Goal: Task Accomplishment & Management: Manage account settings

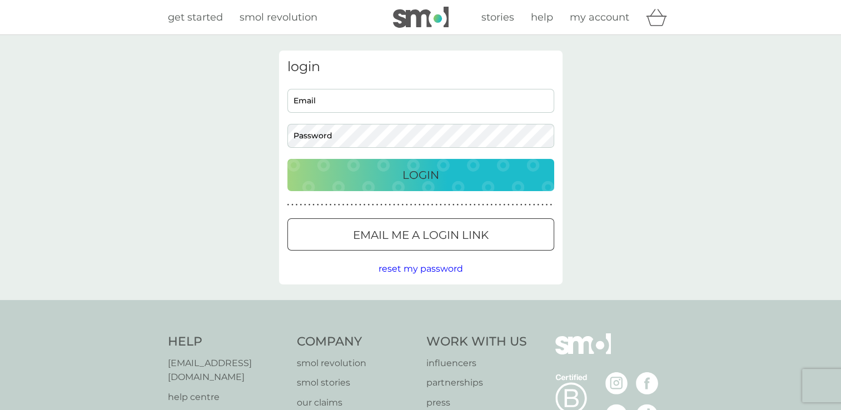
type input "[EMAIL_ADDRESS][DOMAIN_NAME]"
click at [366, 178] on div "Login" at bounding box center [420, 175] width 244 height 18
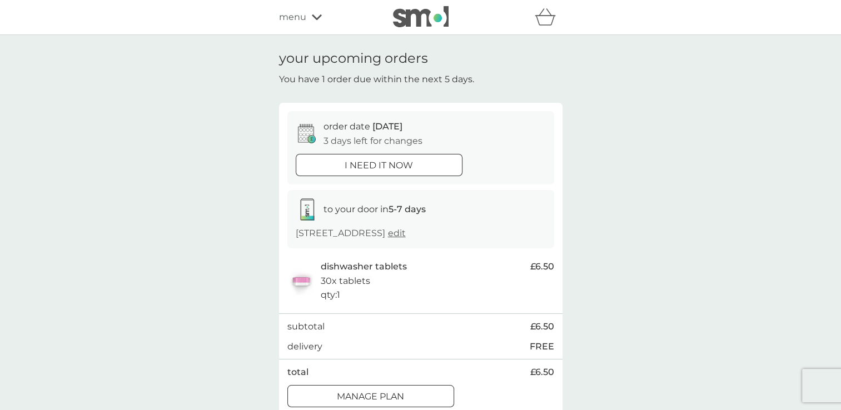
scroll to position [56, 0]
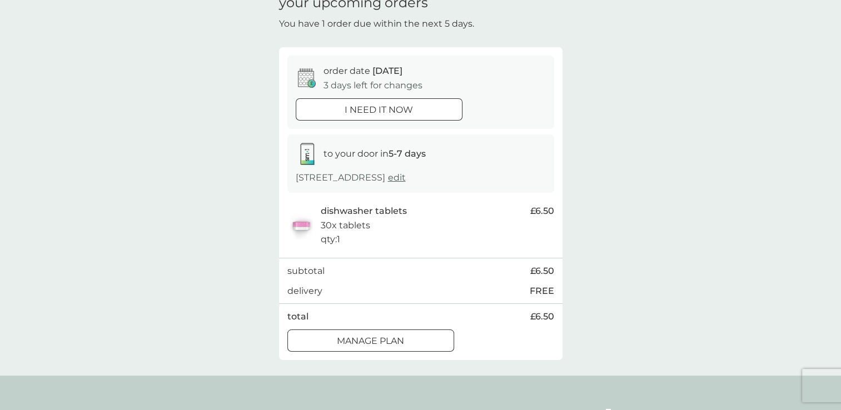
click at [380, 347] on div at bounding box center [371, 341] width 40 height 12
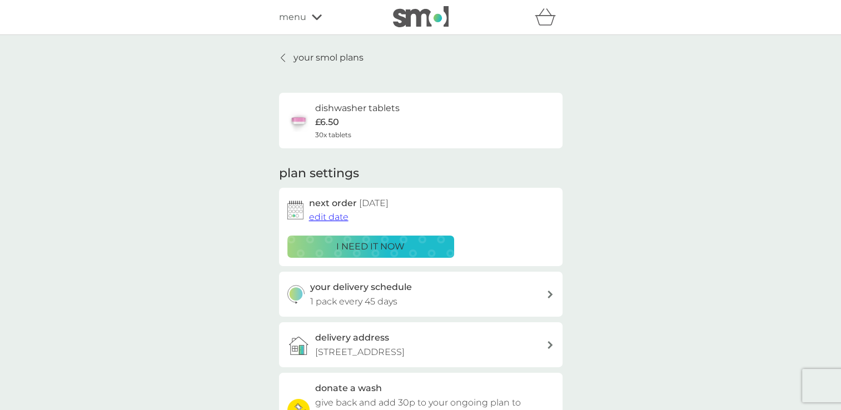
click at [336, 219] on span "edit date" at bounding box center [328, 217] width 39 height 11
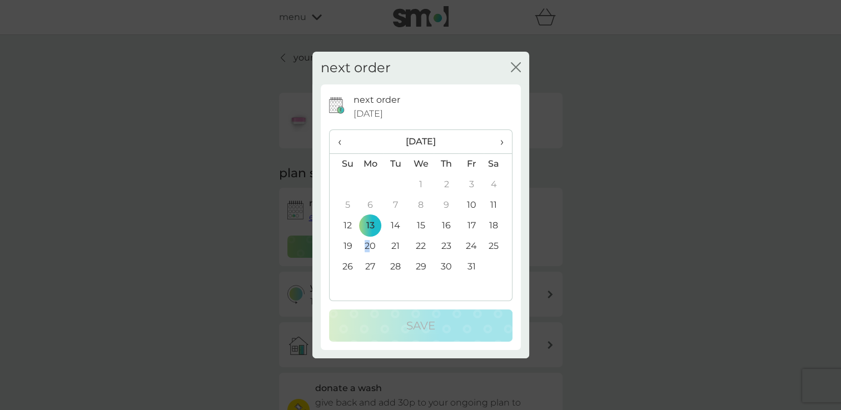
click at [367, 246] on td "20" at bounding box center [371, 246] width 26 height 21
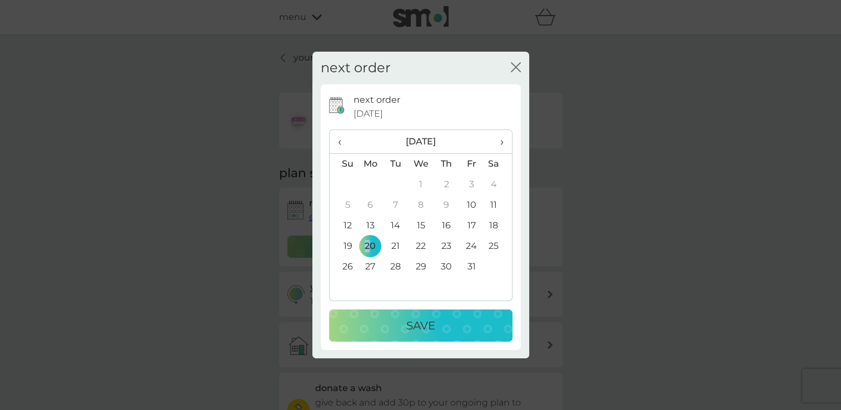
drag, startPoint x: 367, startPoint y: 246, endPoint x: 398, endPoint y: 323, distance: 83.8
click at [398, 323] on div "Save" at bounding box center [420, 326] width 161 height 18
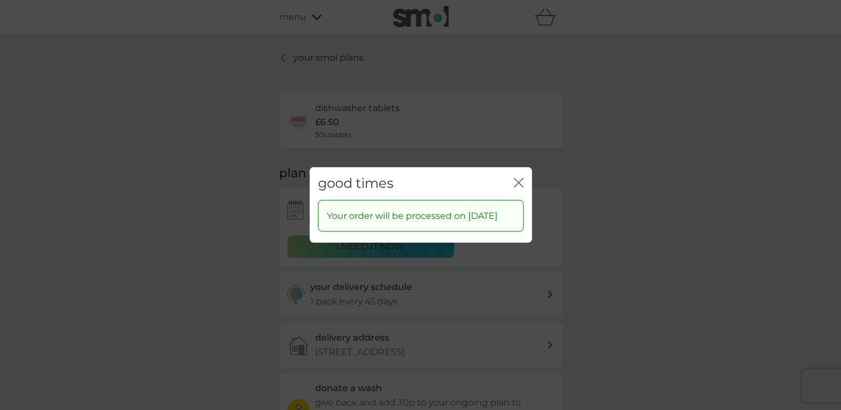
click at [518, 178] on icon "close" at bounding box center [518, 183] width 10 height 10
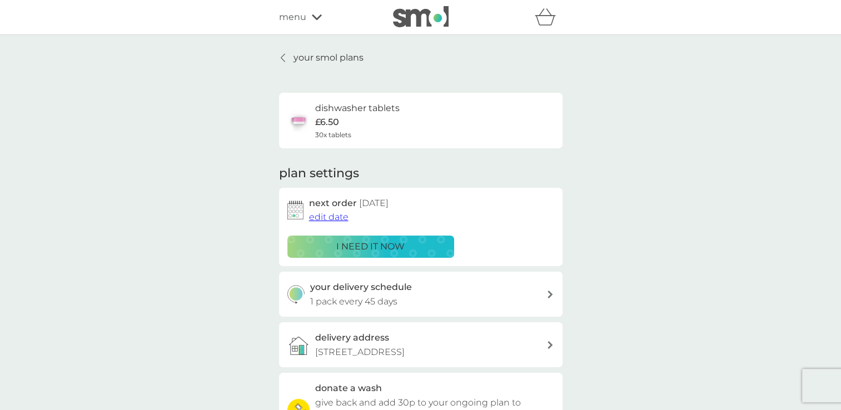
click at [308, 54] on p "your smol plans" at bounding box center [328, 58] width 70 height 14
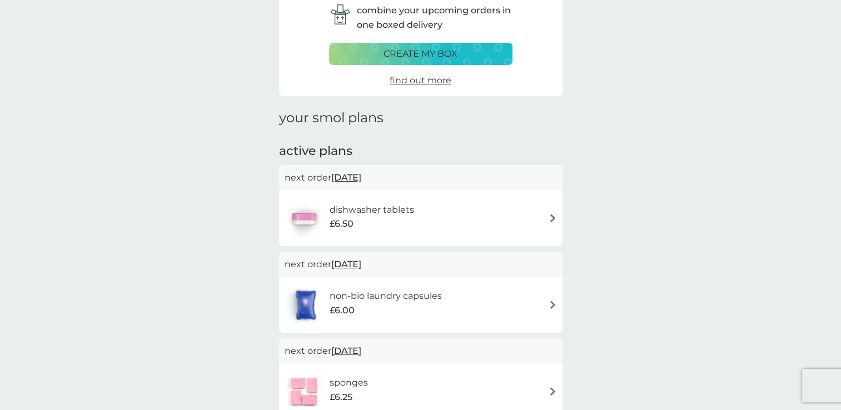
scroll to position [111, 0]
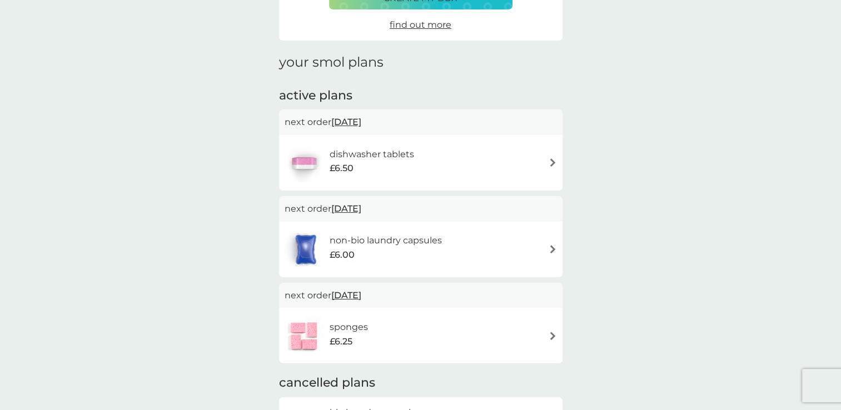
click at [351, 324] on h6 "sponges" at bounding box center [348, 327] width 38 height 14
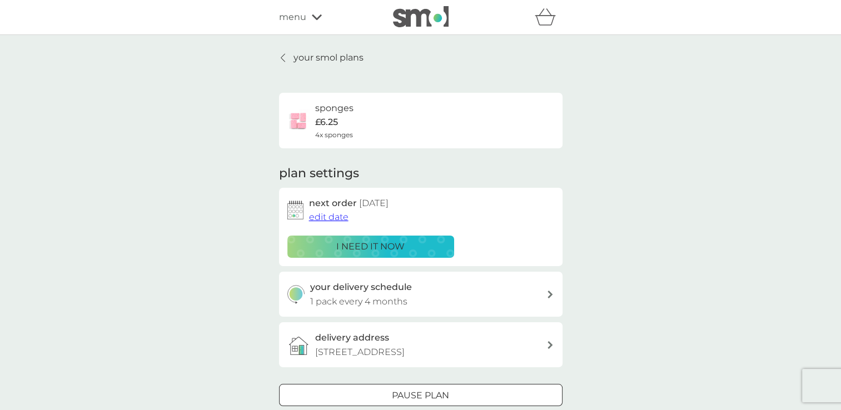
click at [322, 214] on span "edit date" at bounding box center [328, 217] width 39 height 11
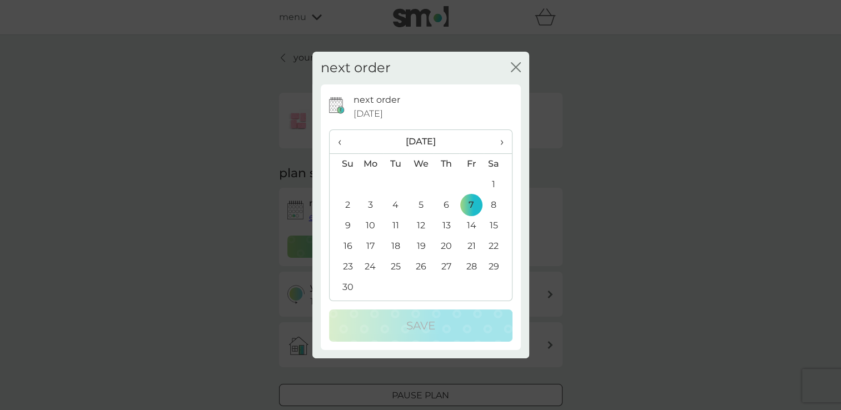
click at [502, 143] on span "›" at bounding box center [497, 141] width 11 height 23
click at [367, 185] on td "1" at bounding box center [371, 184] width 26 height 21
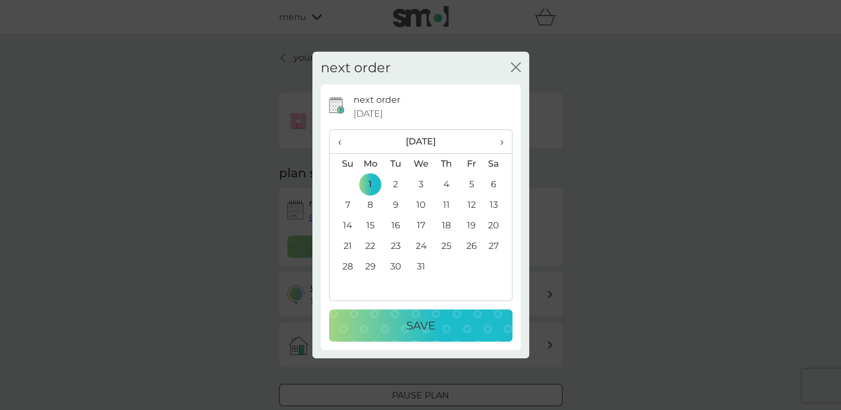
click at [384, 322] on div "Save" at bounding box center [420, 326] width 161 height 18
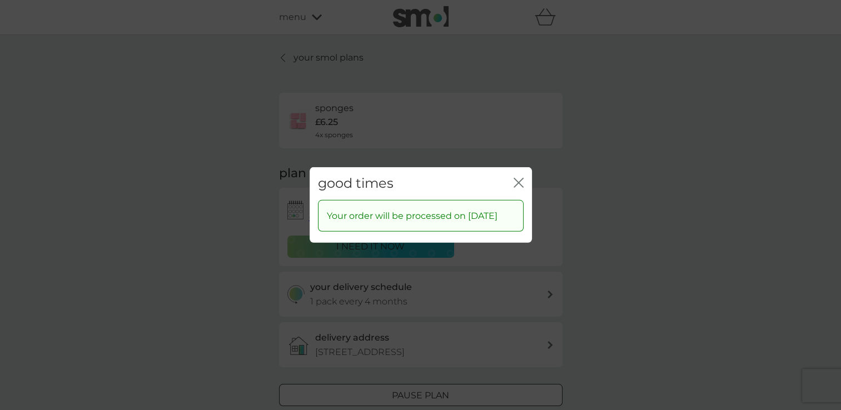
click at [523, 177] on div "good times close" at bounding box center [420, 183] width 222 height 33
click at [518, 178] on icon "close" at bounding box center [520, 182] width 4 height 9
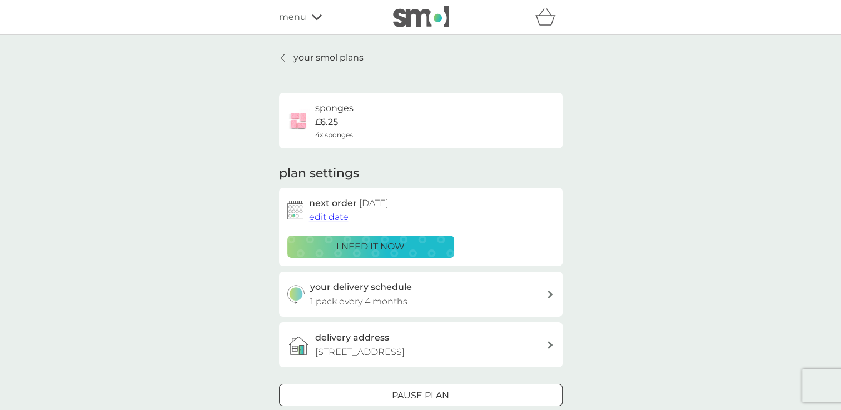
click at [296, 18] on span "menu" at bounding box center [292, 17] width 27 height 14
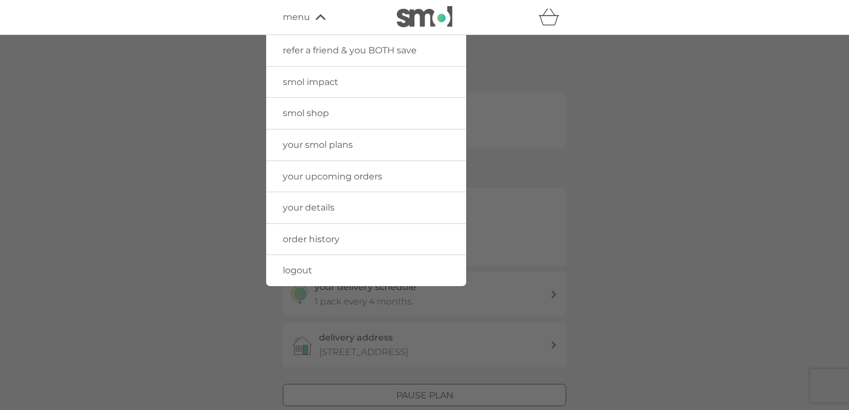
click at [438, 18] on img at bounding box center [425, 16] width 56 height 21
click at [316, 114] on span "smol shop" at bounding box center [306, 113] width 46 height 11
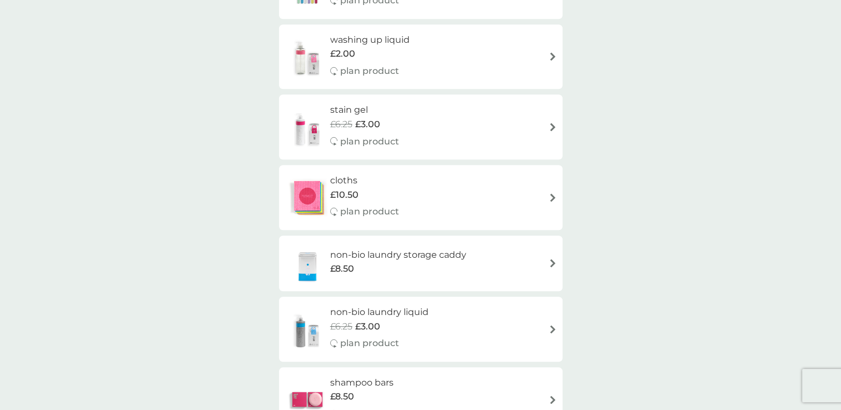
scroll to position [889, 0]
